Goal: Task Accomplishment & Management: Manage account settings

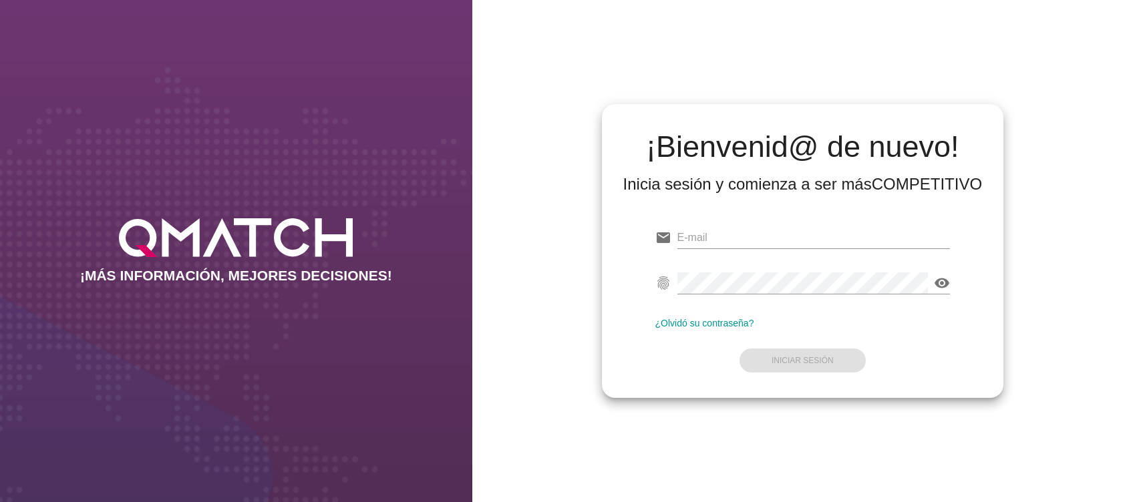
type input "[PERSON_NAME][EMAIL_ADDRESS][PERSON_NAME][DOMAIN_NAME]"
click at [743, 264] on div "fingerprint visibility" at bounding box center [802, 285] width 295 height 43
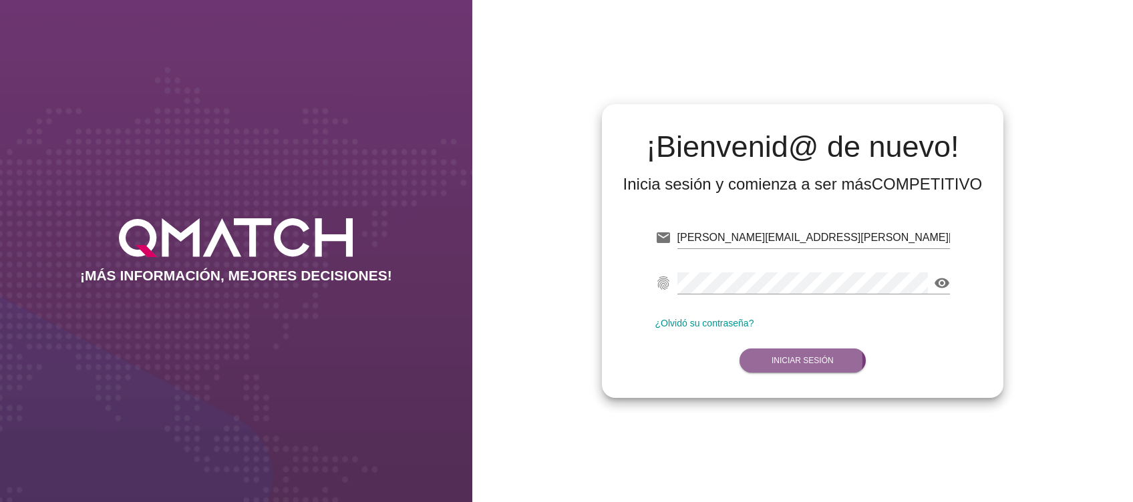
click at [791, 354] on button "Iniciar Sesión" at bounding box center [802, 361] width 126 height 24
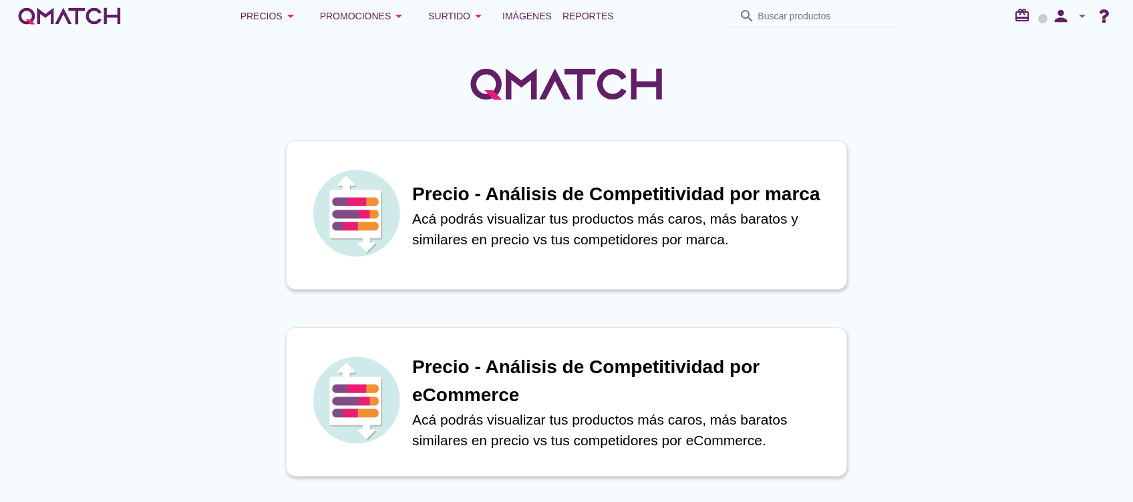
click at [1074, 23] on icon "arrow_drop_down" at bounding box center [1082, 16] width 16 height 16
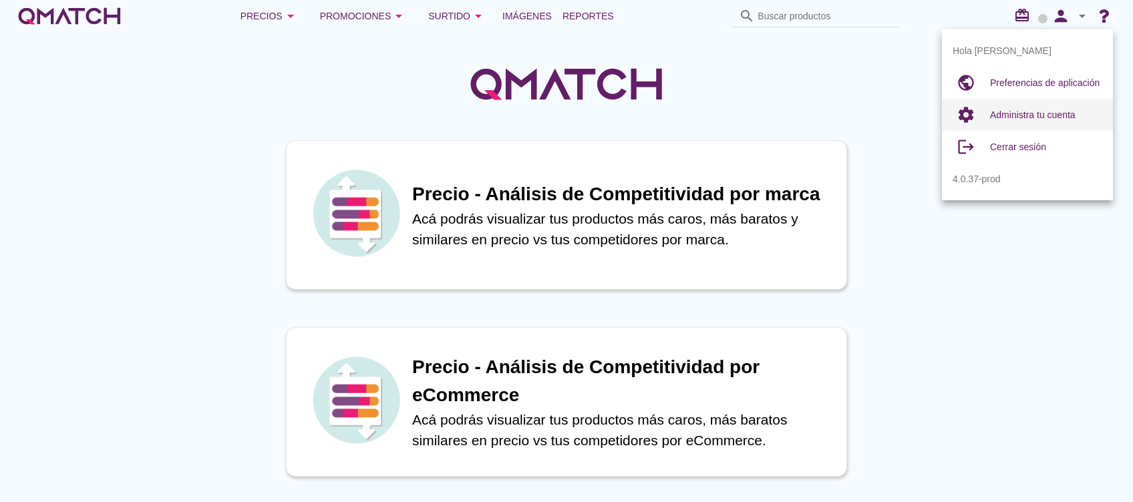
click at [1035, 116] on span "Administra tu cuenta" at bounding box center [1032, 115] width 85 height 11
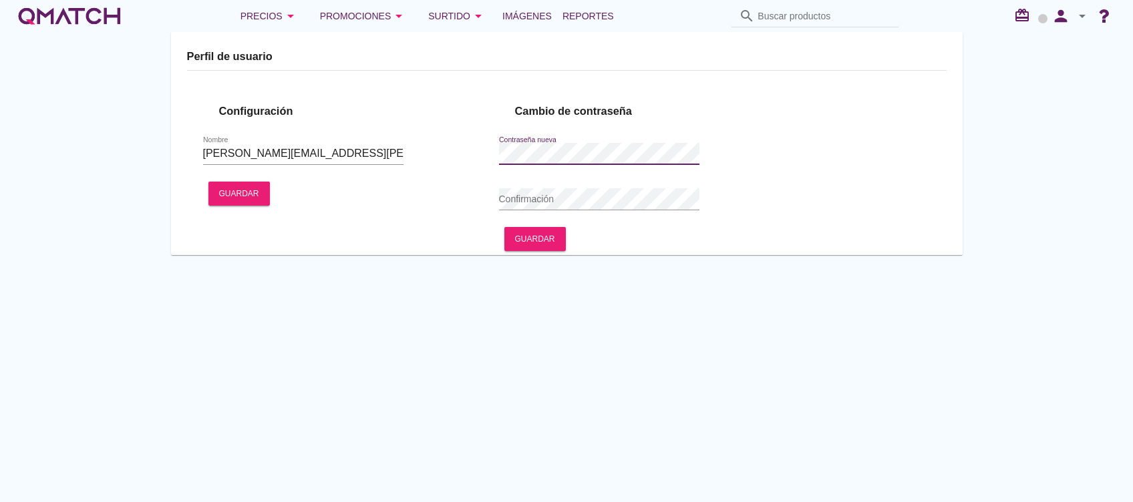
type input "[PERSON_NAME]"
click at [1040, 17] on circle at bounding box center [1042, 18] width 9 height 9
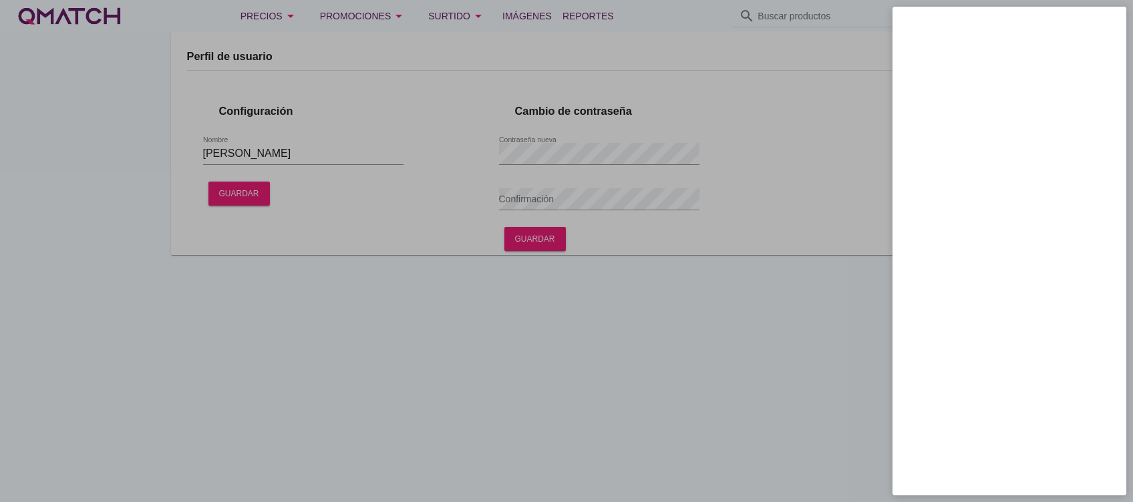
click at [829, 359] on div at bounding box center [566, 251] width 1133 height 502
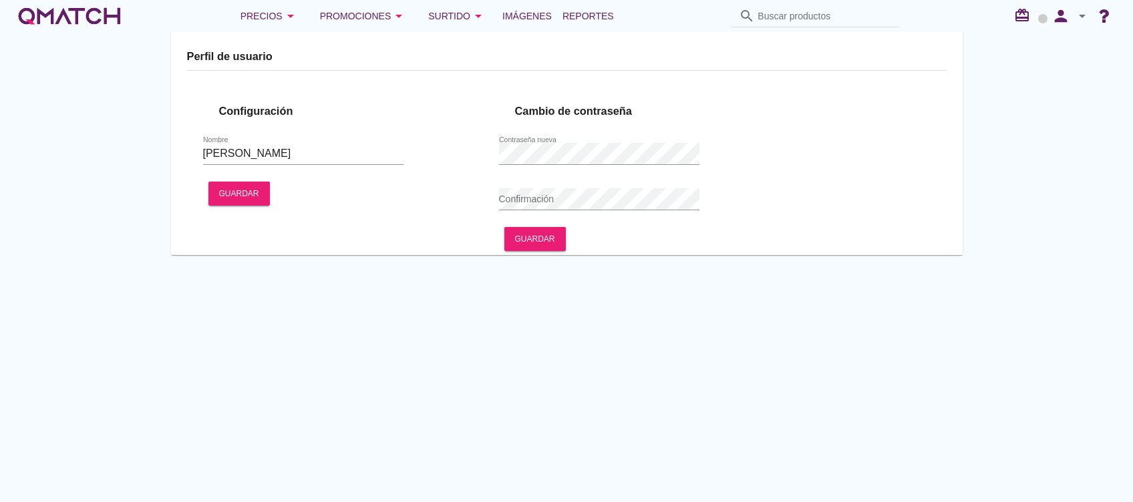
click at [1083, 15] on icon "arrow_drop_down" at bounding box center [1082, 16] width 16 height 16
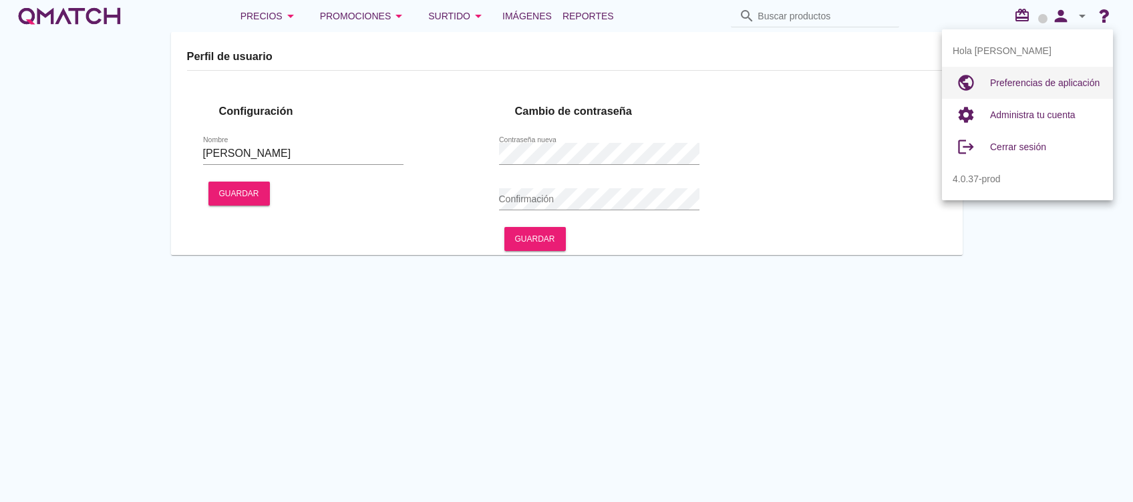
click at [1074, 79] on span "Preferencias de aplicación" at bounding box center [1045, 82] width 110 height 11
radio input "true"
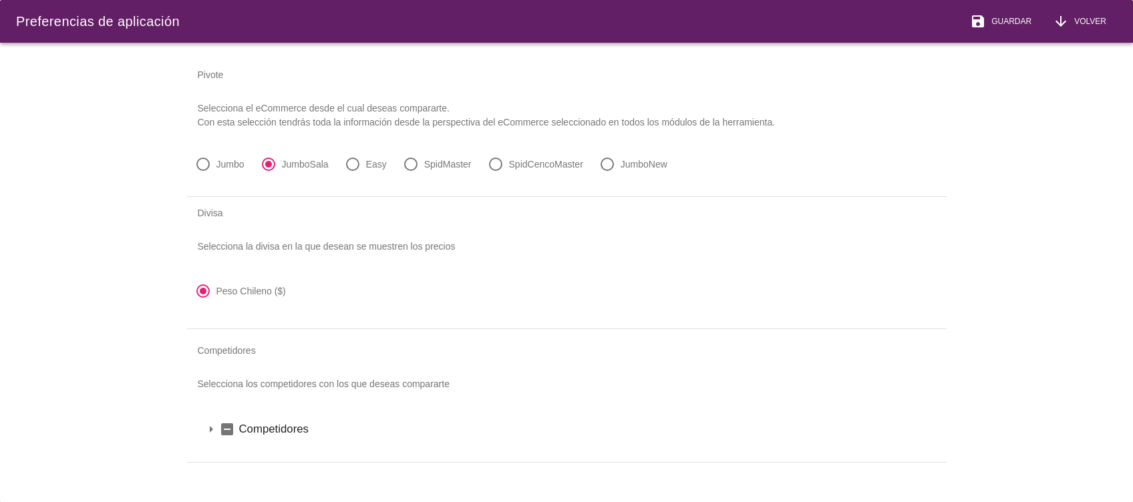
click at [214, 433] on icon "arrow_drop_down" at bounding box center [211, 429] width 16 height 16
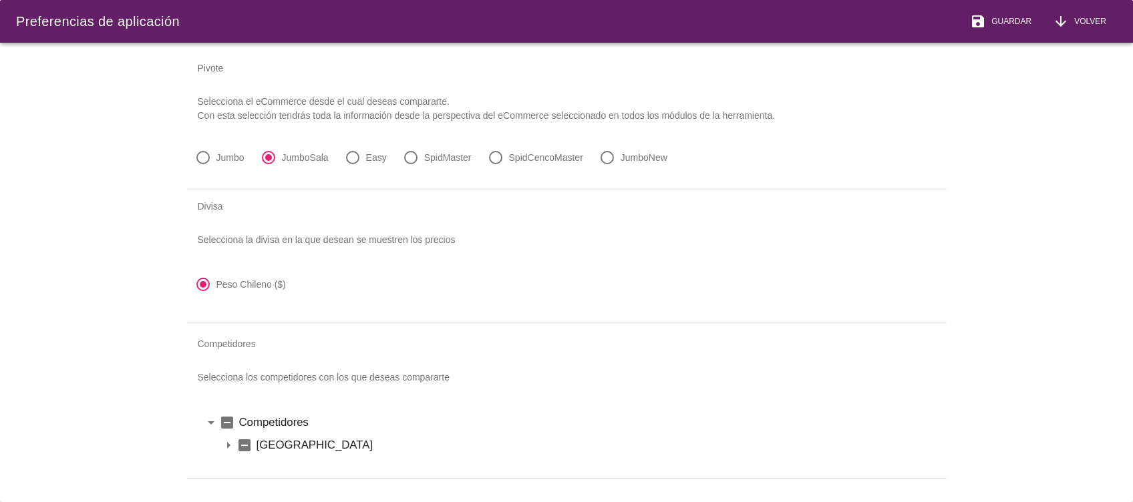
click at [227, 437] on icon "arrow_drop_down" at bounding box center [228, 445] width 16 height 16
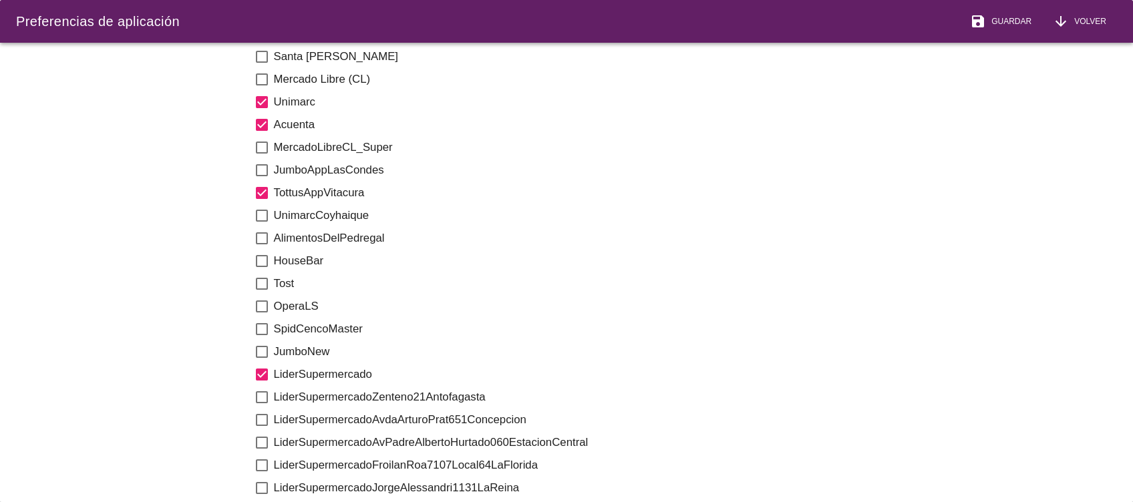
scroll to position [822, 0]
